Goal: Navigation & Orientation: Find specific page/section

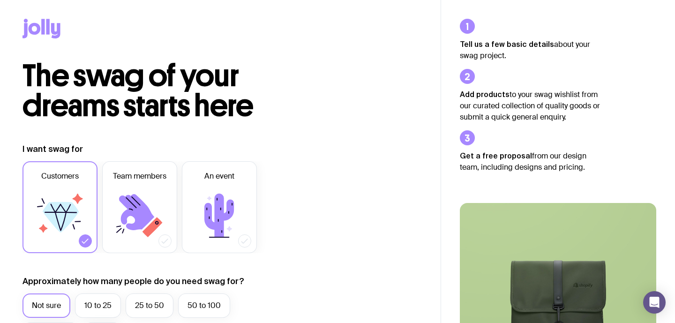
click at [45, 29] on icon at bounding box center [42, 29] width 38 height 20
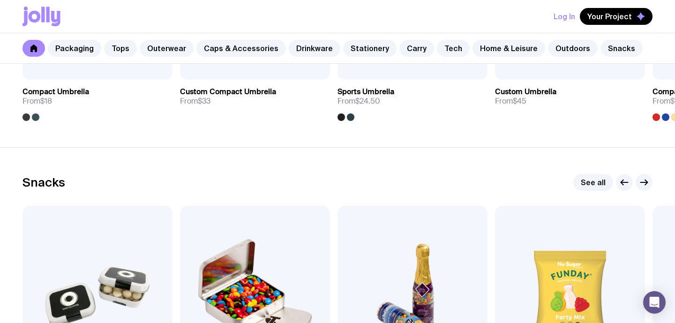
scroll to position [3101, 0]
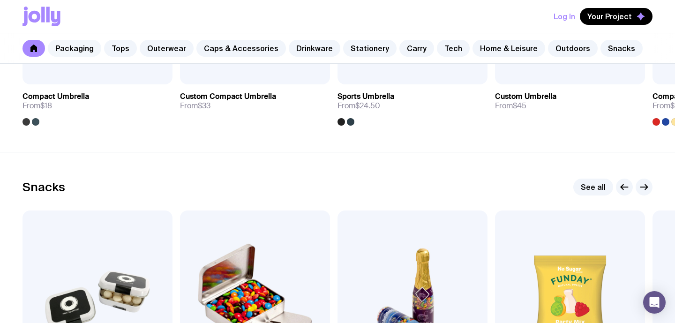
click at [72, 48] on link "Packaging" at bounding box center [74, 48] width 53 height 17
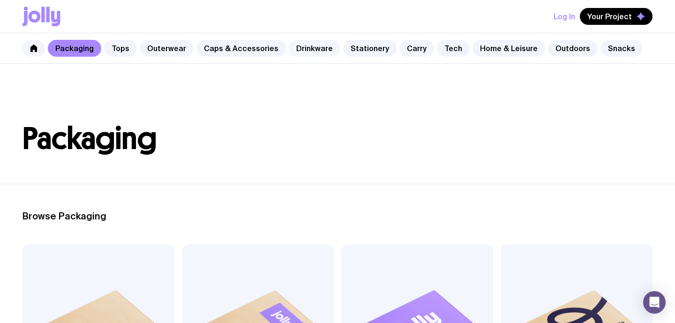
click at [306, 51] on link "Drinkware" at bounding box center [315, 48] width 52 height 17
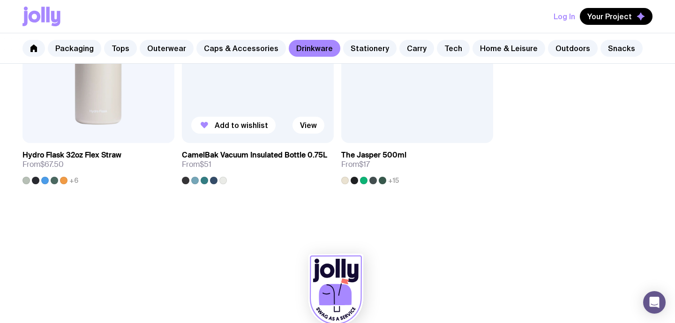
scroll to position [1572, 0]
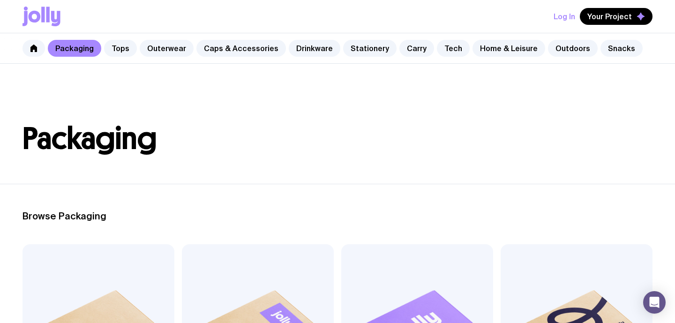
scroll to position [832, 0]
